Goal: Book appointment/travel/reservation

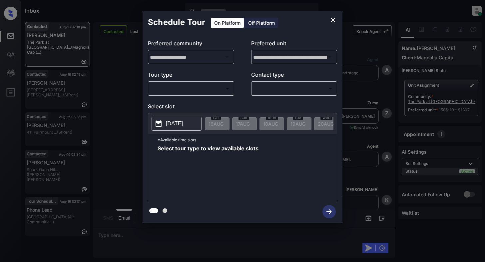
scroll to position [341, 0]
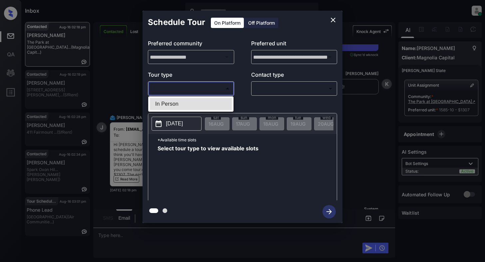
click at [193, 86] on body "Inbox [PERSON_NAME] Online Set yourself offline Set yourself on break Profile S…" at bounding box center [242, 131] width 485 height 262
click at [165, 108] on li "In Person" at bounding box center [191, 104] width 82 height 12
type input "********"
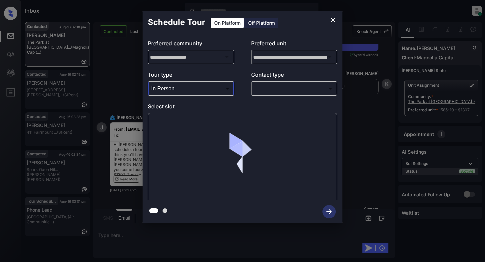
click at [269, 89] on body "Inbox [PERSON_NAME] Online Set yourself offline Set yourself on break Profile S…" at bounding box center [242, 131] width 485 height 262
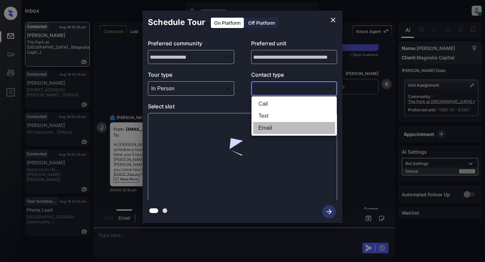
click at [267, 128] on li "Email" at bounding box center [294, 128] width 82 height 12
type input "*****"
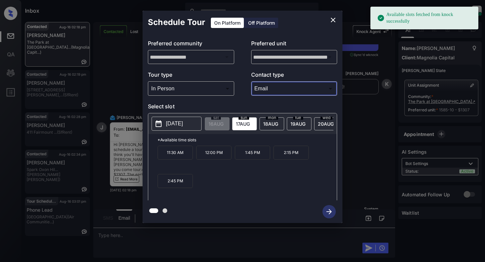
click at [168, 130] on button "[DATE]" at bounding box center [177, 124] width 50 height 14
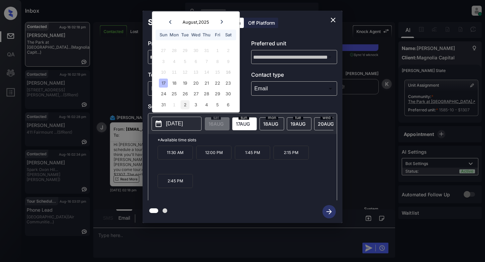
click at [186, 102] on div "2" at bounding box center [185, 104] width 9 height 9
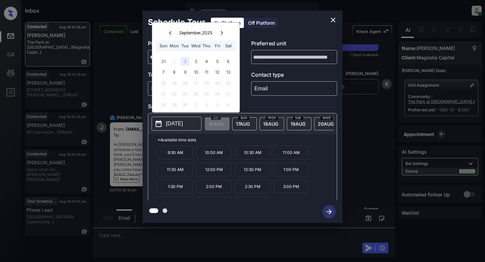
scroll to position [12, 0]
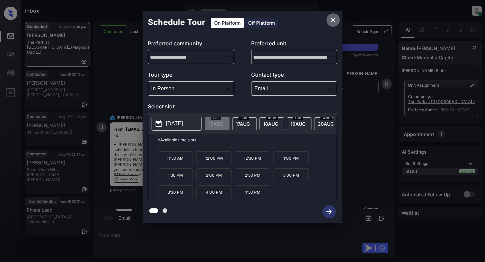
click at [332, 19] on icon "close" at bounding box center [333, 20] width 5 height 5
